Goal: Find specific page/section: Find specific page/section

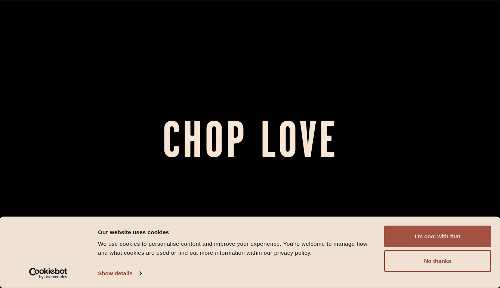
click at [438, 230] on button "I'm cool with that" at bounding box center [437, 237] width 107 height 22
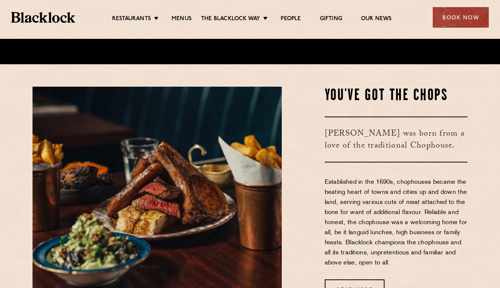
scroll to position [227, 0]
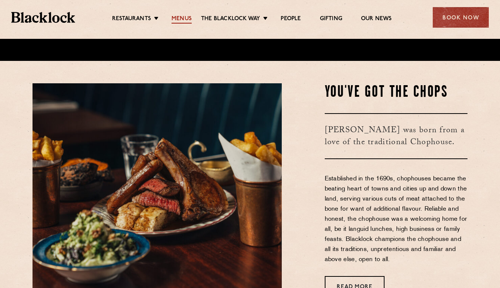
click at [178, 19] on link "Menus" at bounding box center [182, 19] width 20 height 8
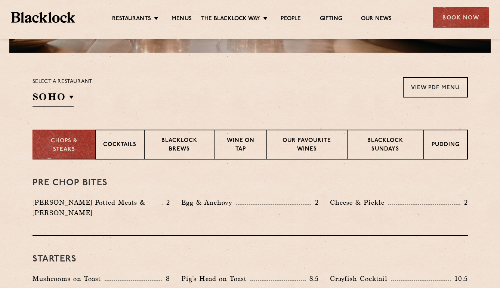
scroll to position [218, 0]
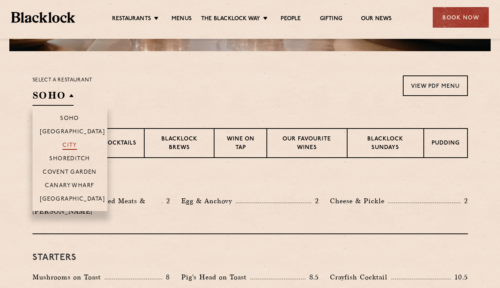
click at [73, 147] on p "City" at bounding box center [69, 145] width 15 height 7
click at [71, 160] on p "Shoreditch" at bounding box center [69, 159] width 41 height 7
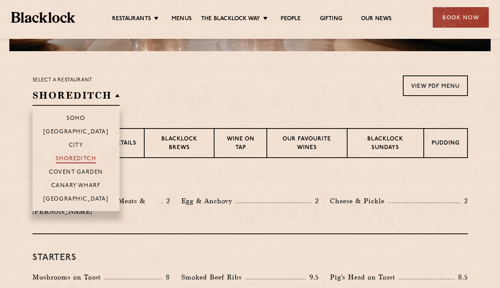
click at [89, 158] on p "Shoreditch" at bounding box center [76, 159] width 41 height 7
click at [111, 93] on h2 "Shoreditch" at bounding box center [76, 97] width 87 height 17
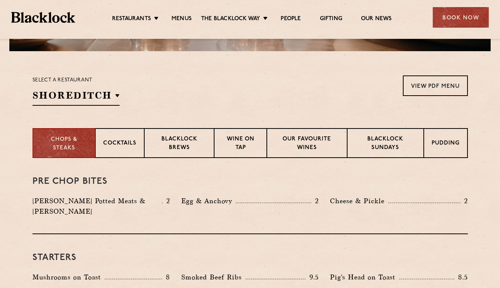
click at [165, 85] on div "Select a restaurant [GEOGRAPHIC_DATA] [GEOGRAPHIC_DATA] [GEOGRAPHIC_DATA] [GEOG…" at bounding box center [251, 91] width 436 height 30
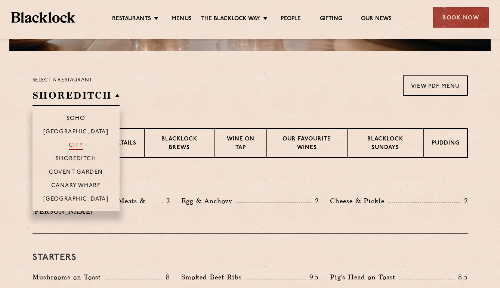
click at [81, 145] on p "City" at bounding box center [76, 145] width 15 height 7
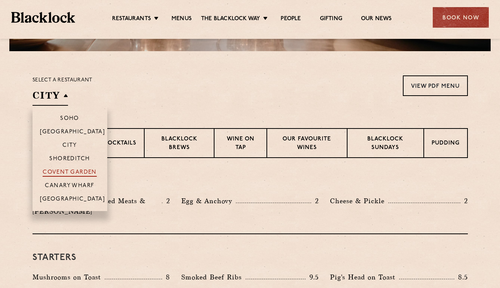
click at [91, 171] on p "Covent Garden" at bounding box center [70, 172] width 54 height 7
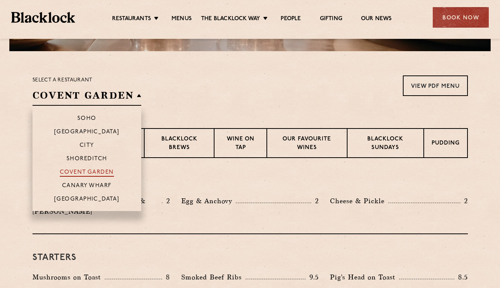
click at [96, 170] on p "Covent Garden" at bounding box center [87, 172] width 54 height 7
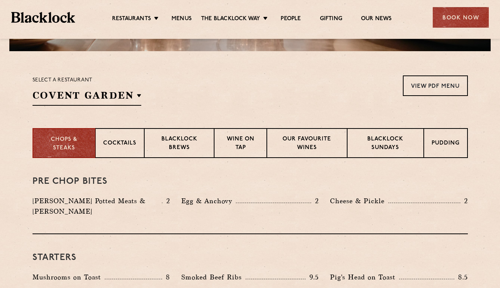
click at [231, 73] on section "Select a restaurant [GEOGRAPHIC_DATA] [GEOGRAPHIC_DATA] [GEOGRAPHIC_DATA] [GEOG…" at bounding box center [250, 89] width 500 height 77
